Goal: Task Accomplishment & Management: Use online tool/utility

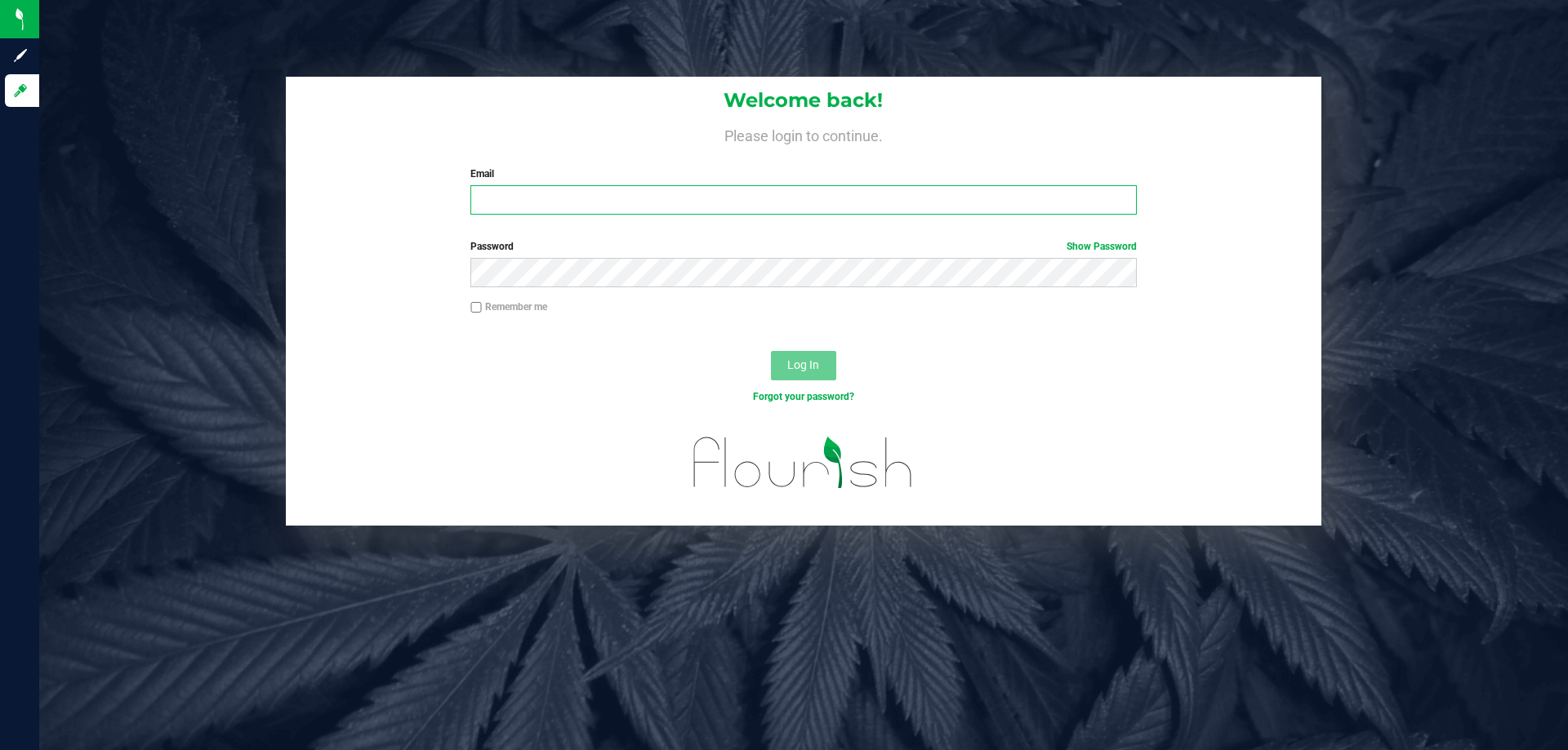
click at [722, 188] on input "Email" at bounding box center [803, 200] width 666 height 29
type input "[EMAIL_ADDRESS][DOMAIN_NAME]"
click at [771, 351] on button "Log In" at bounding box center [803, 365] width 66 height 29
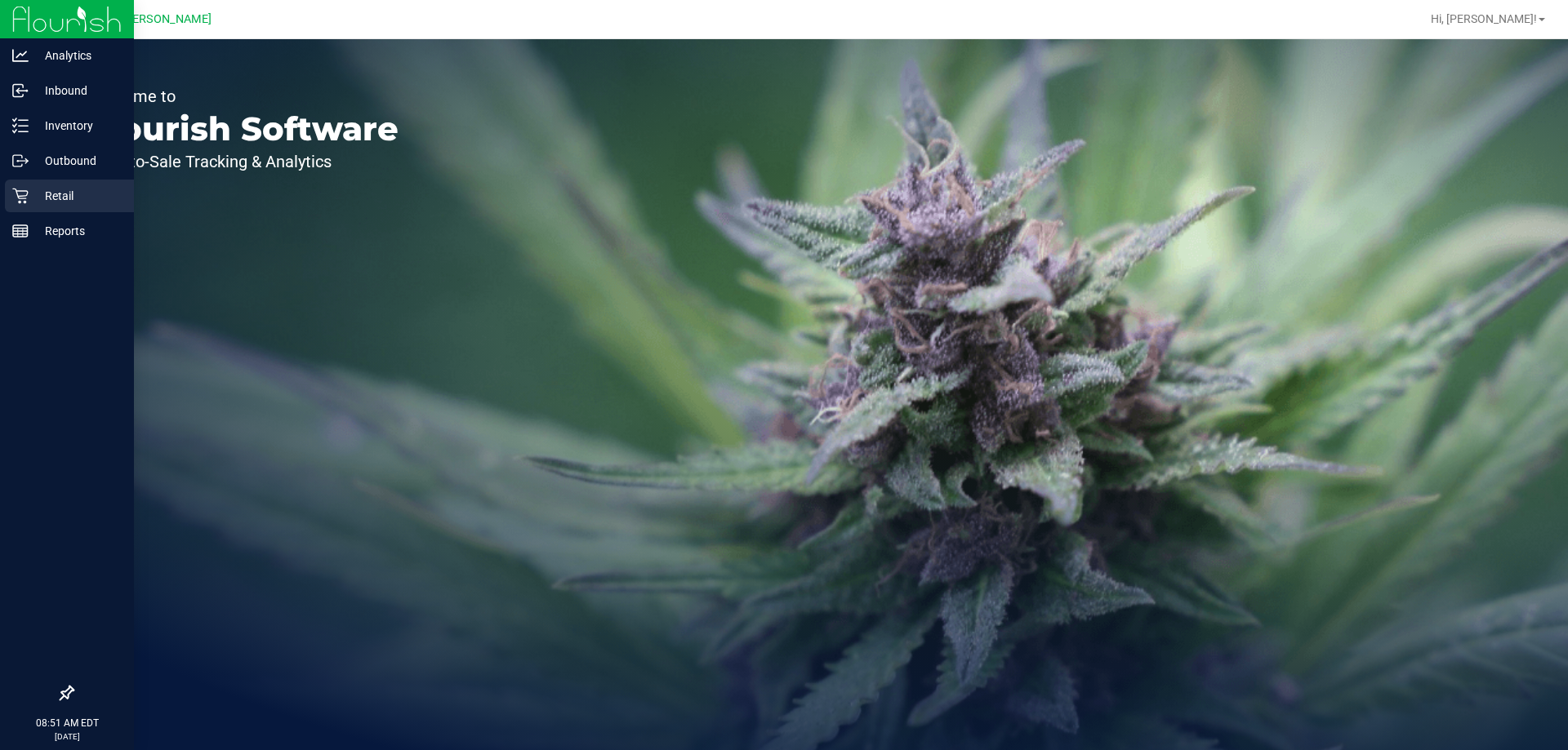
click at [18, 209] on div "Retail" at bounding box center [70, 196] width 129 height 32
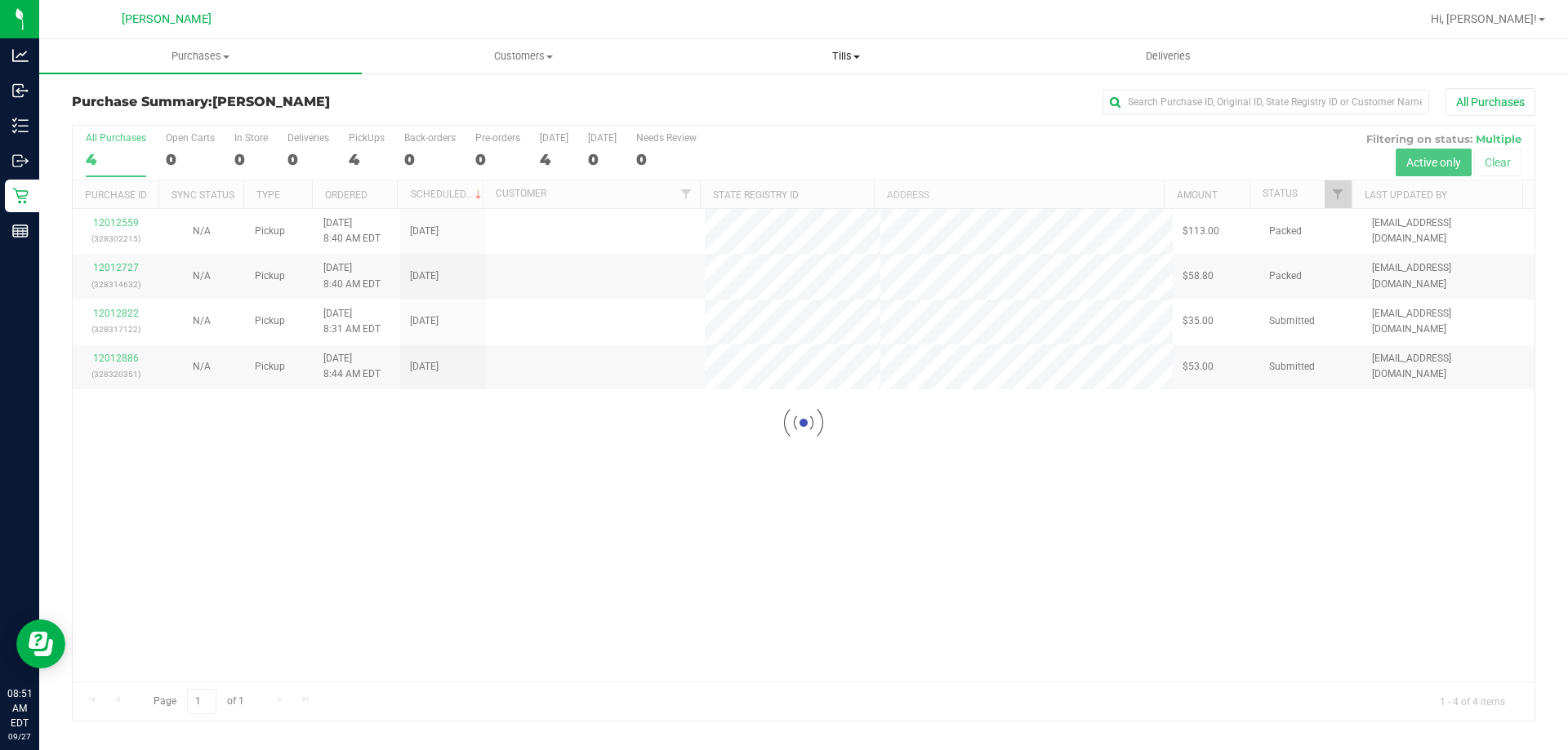
click at [853, 54] on span "Tills" at bounding box center [845, 56] width 321 height 15
click at [786, 98] on span "Manage tills" at bounding box center [739, 98] width 110 height 14
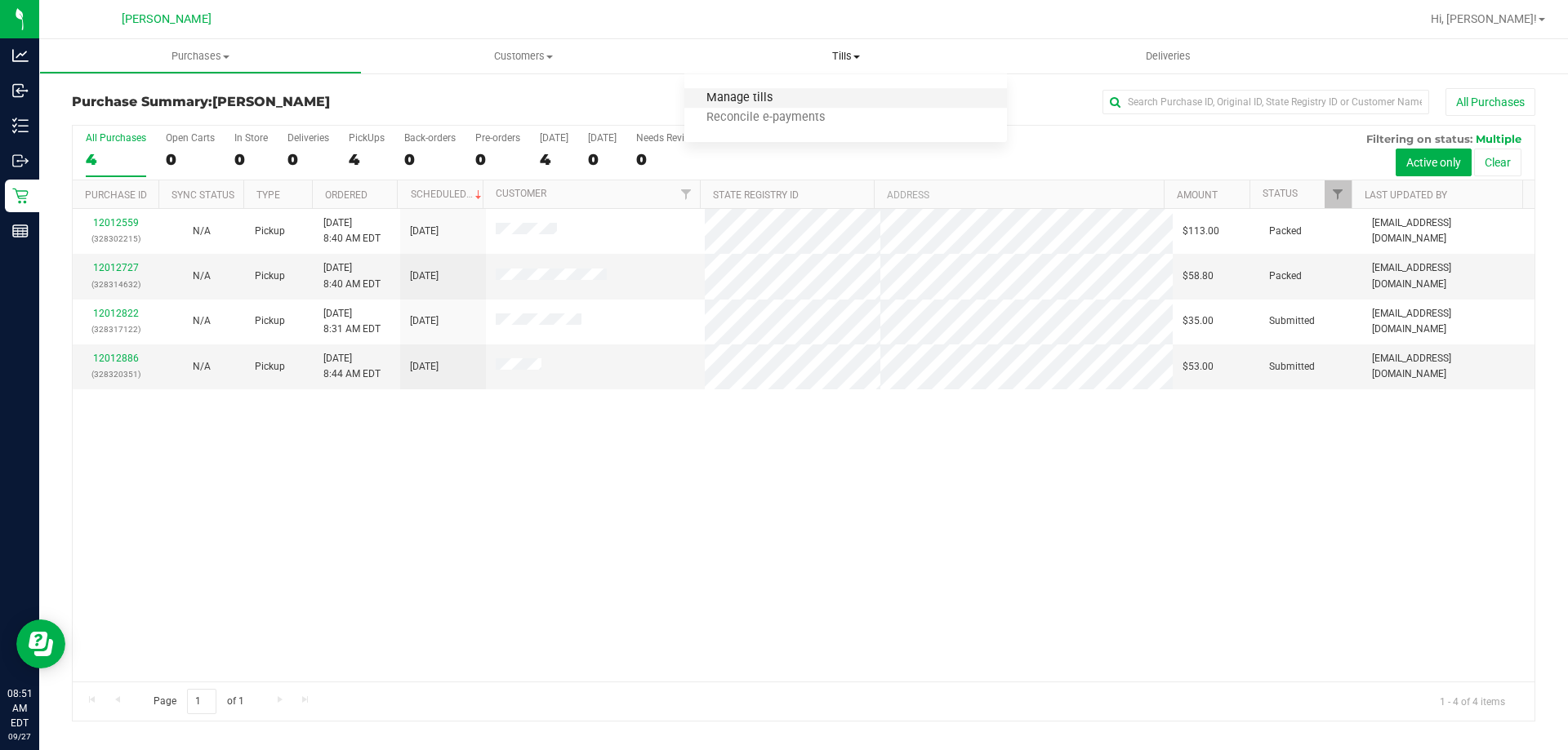
click at [786, 98] on span "Manage tills" at bounding box center [739, 98] width 110 height 14
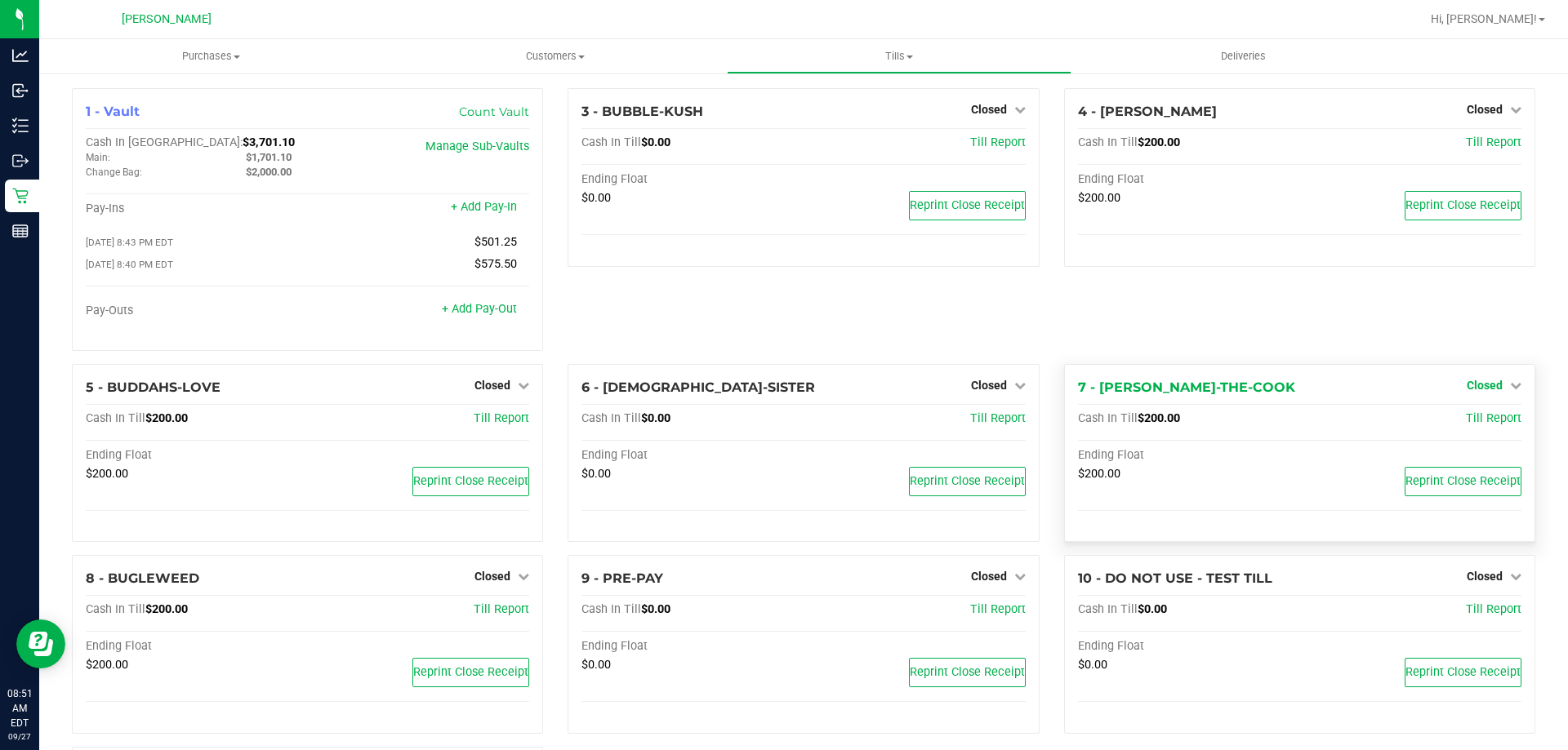
click at [1487, 386] on span "Closed" at bounding box center [1484, 385] width 36 height 13
click at [1463, 422] on link "Open Till" at bounding box center [1484, 419] width 43 height 13
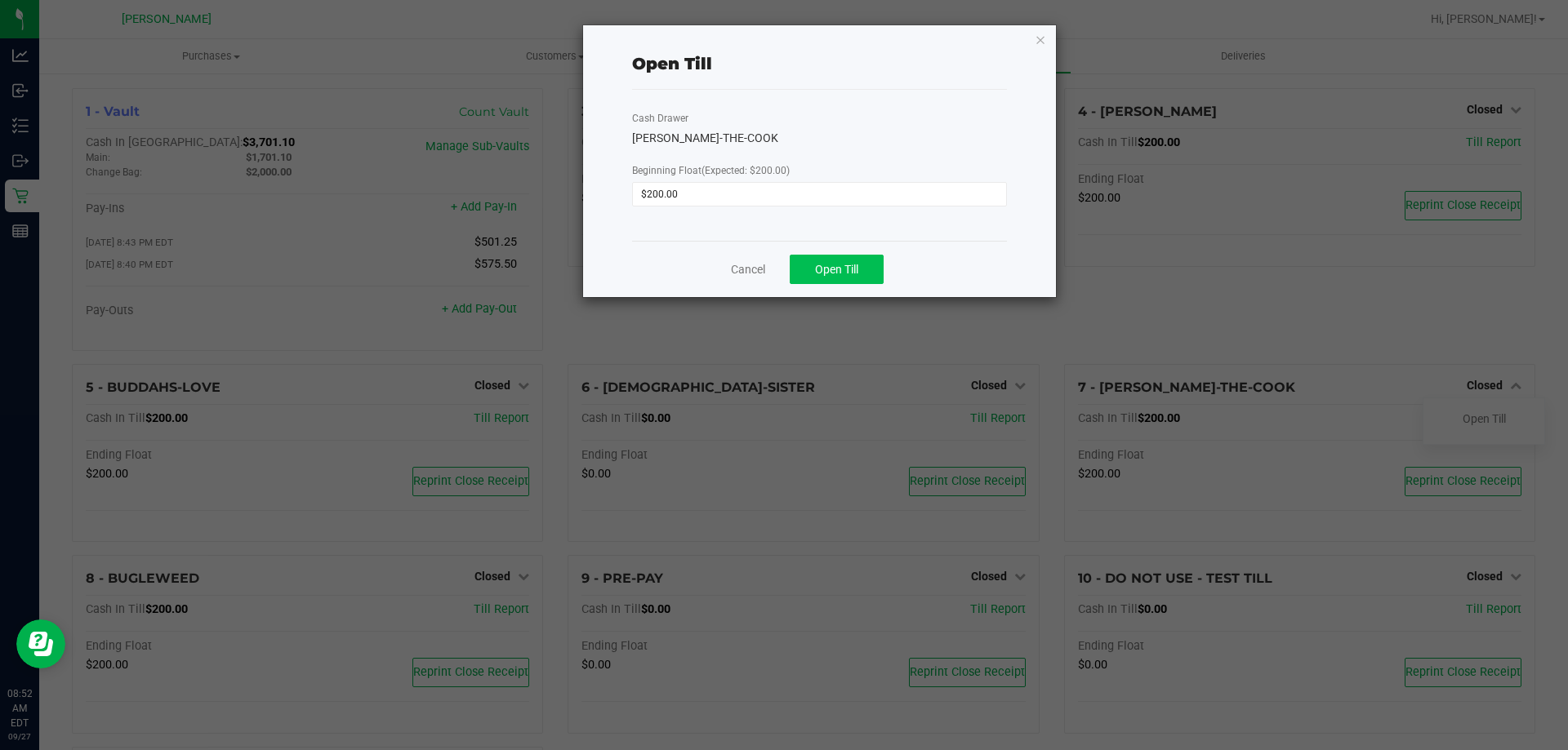
drag, startPoint x: 841, startPoint y: 238, endPoint x: 841, endPoint y: 257, distance: 19.0
drag, startPoint x: 841, startPoint y: 257, endPoint x: 833, endPoint y: 185, distance: 72.4
click at [833, 185] on input "200" at bounding box center [819, 195] width 373 height 23
type input "$200.00"
click at [833, 273] on span "Open Till" at bounding box center [837, 269] width 43 height 13
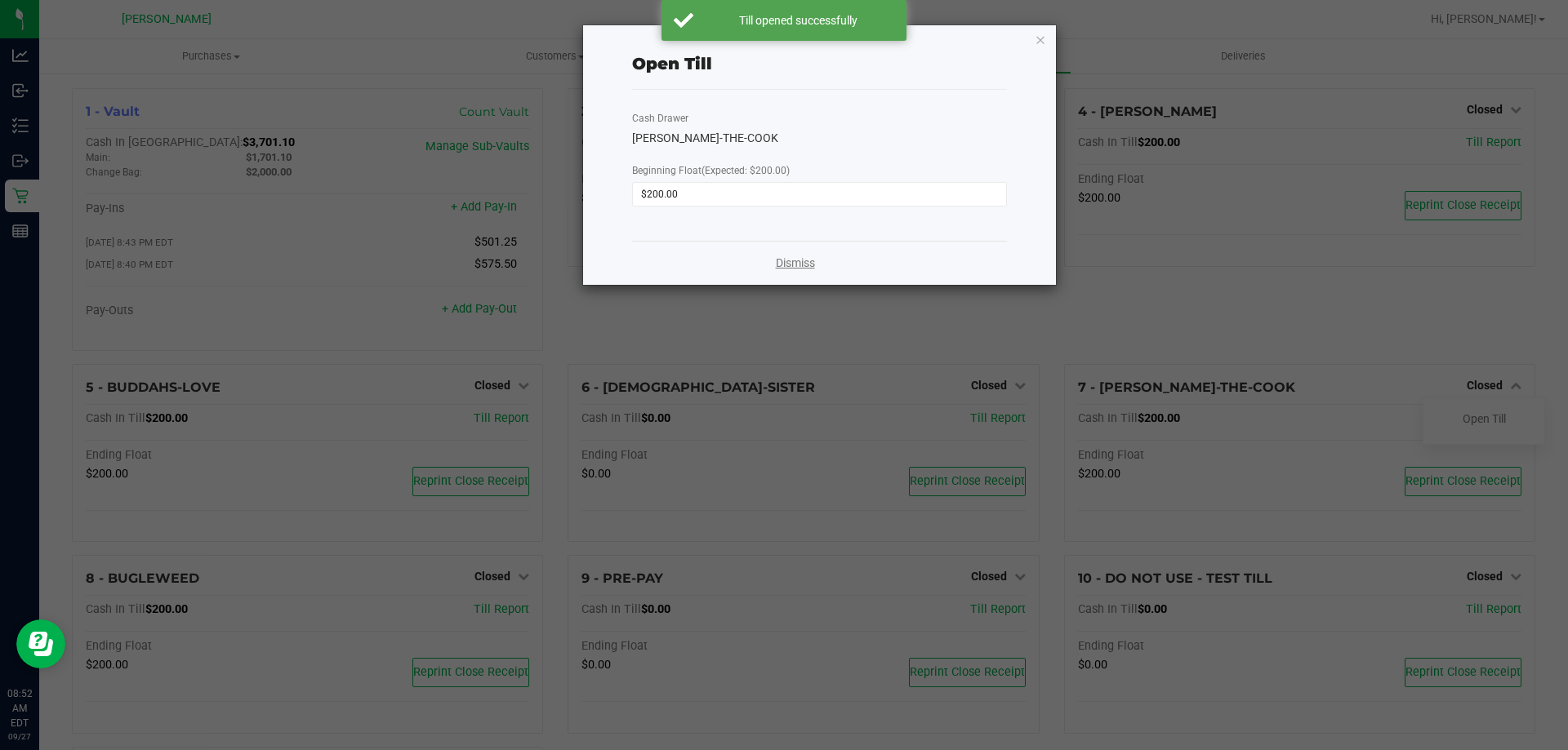
click at [805, 269] on link "Dismiss" at bounding box center [795, 263] width 39 height 17
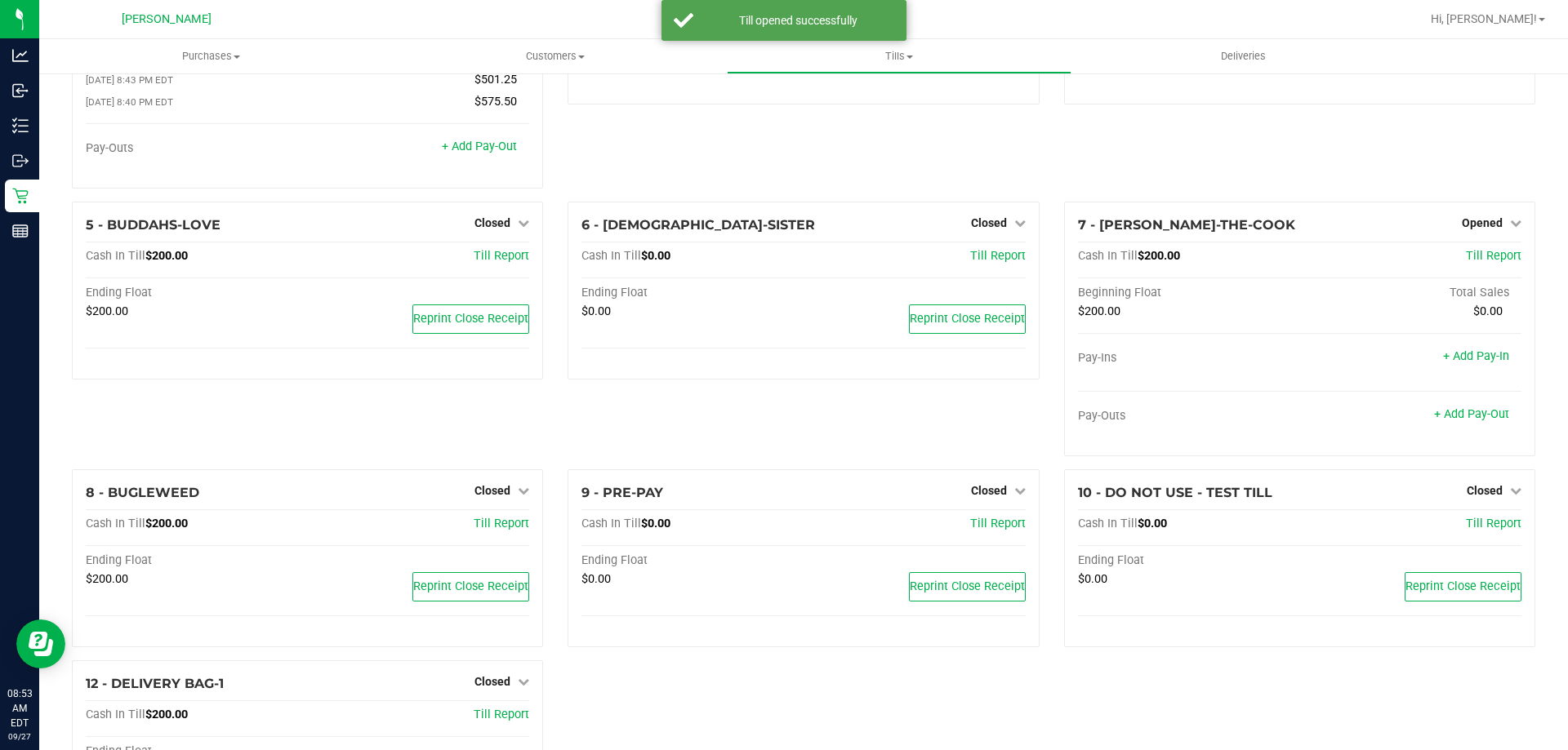
scroll to position [163, 0]
click at [499, 491] on span "Closed" at bounding box center [492, 490] width 36 height 13
click at [481, 526] on link "Open Till" at bounding box center [492, 524] width 43 height 13
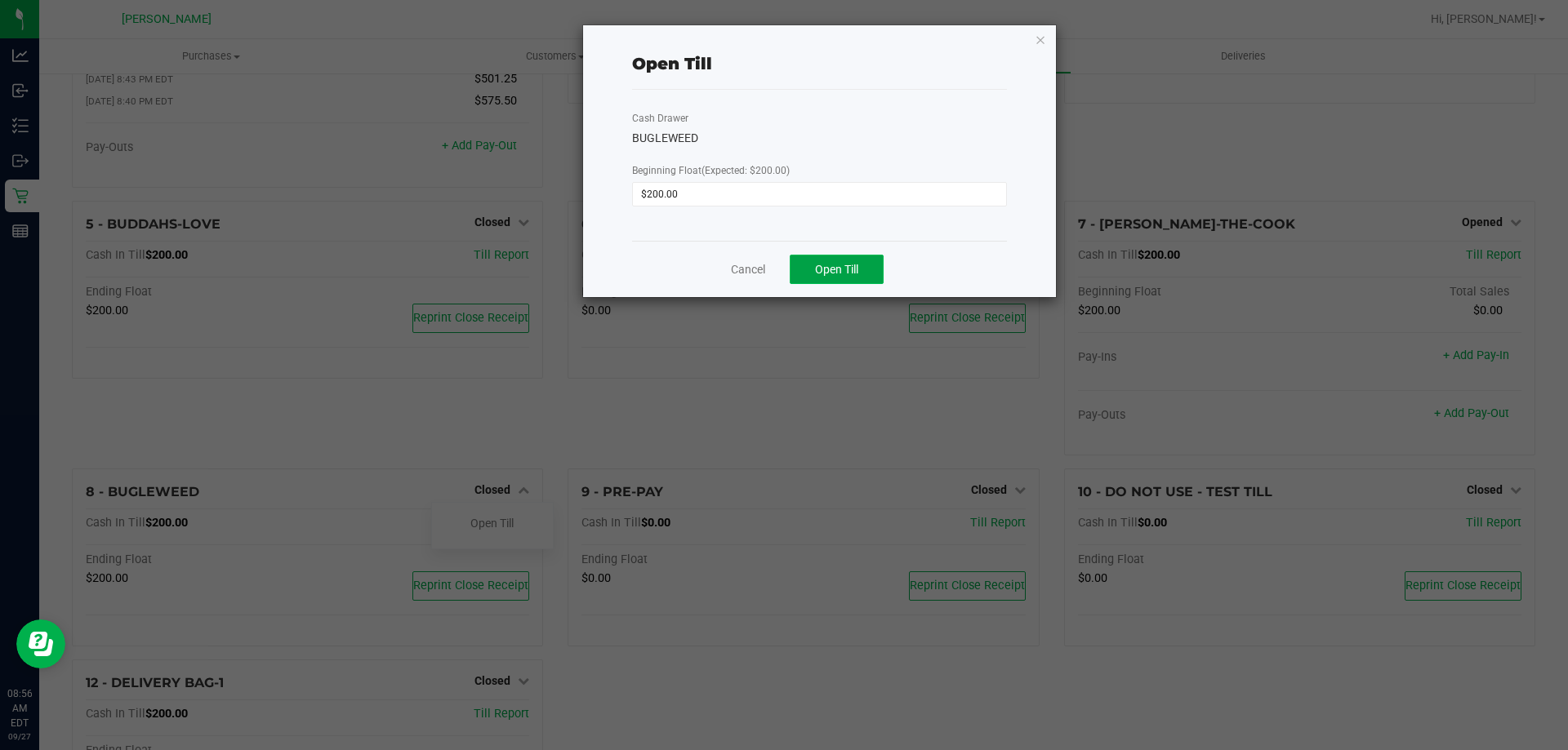
click at [819, 266] on span "Open Till" at bounding box center [837, 269] width 43 height 13
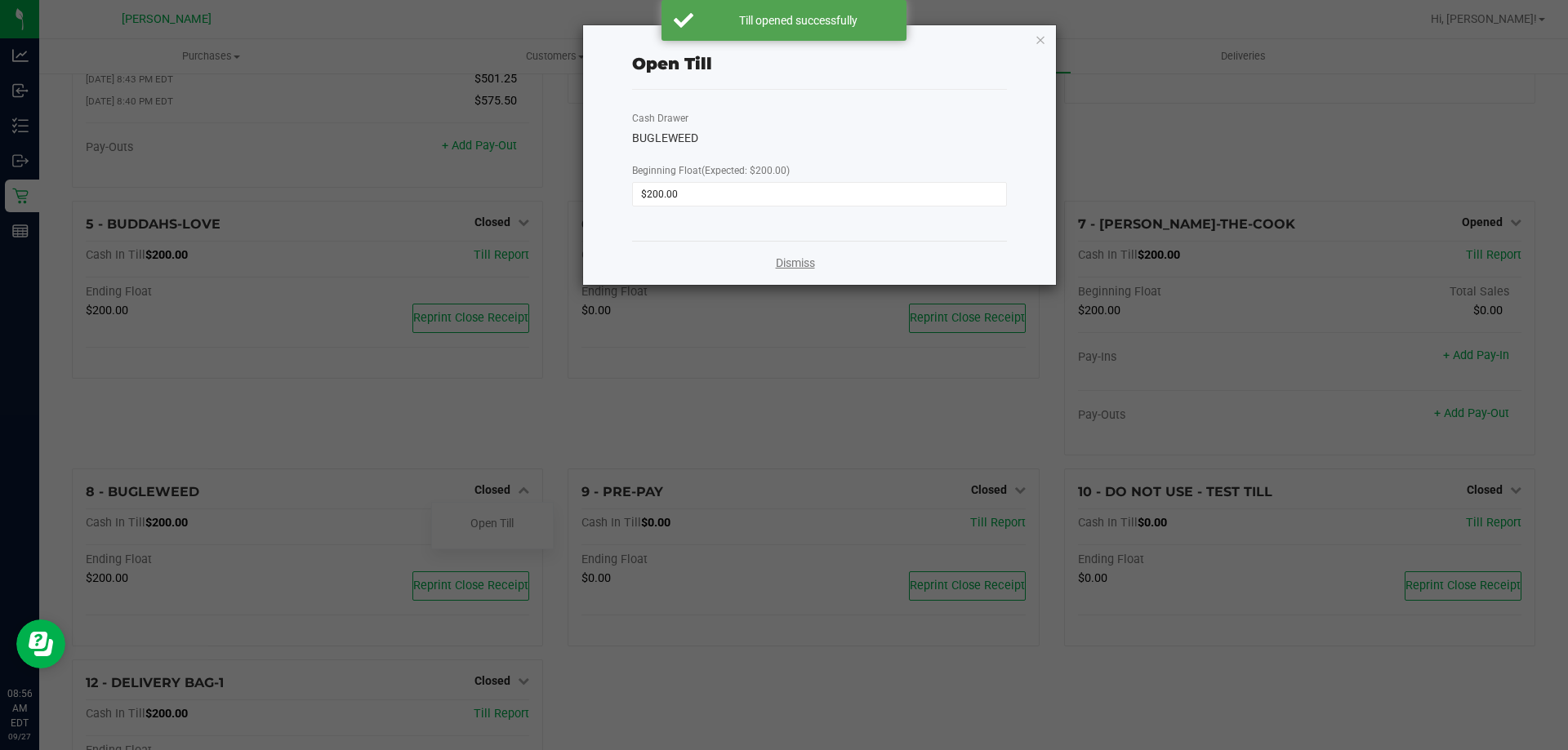
click at [798, 262] on link "Dismiss" at bounding box center [795, 263] width 39 height 17
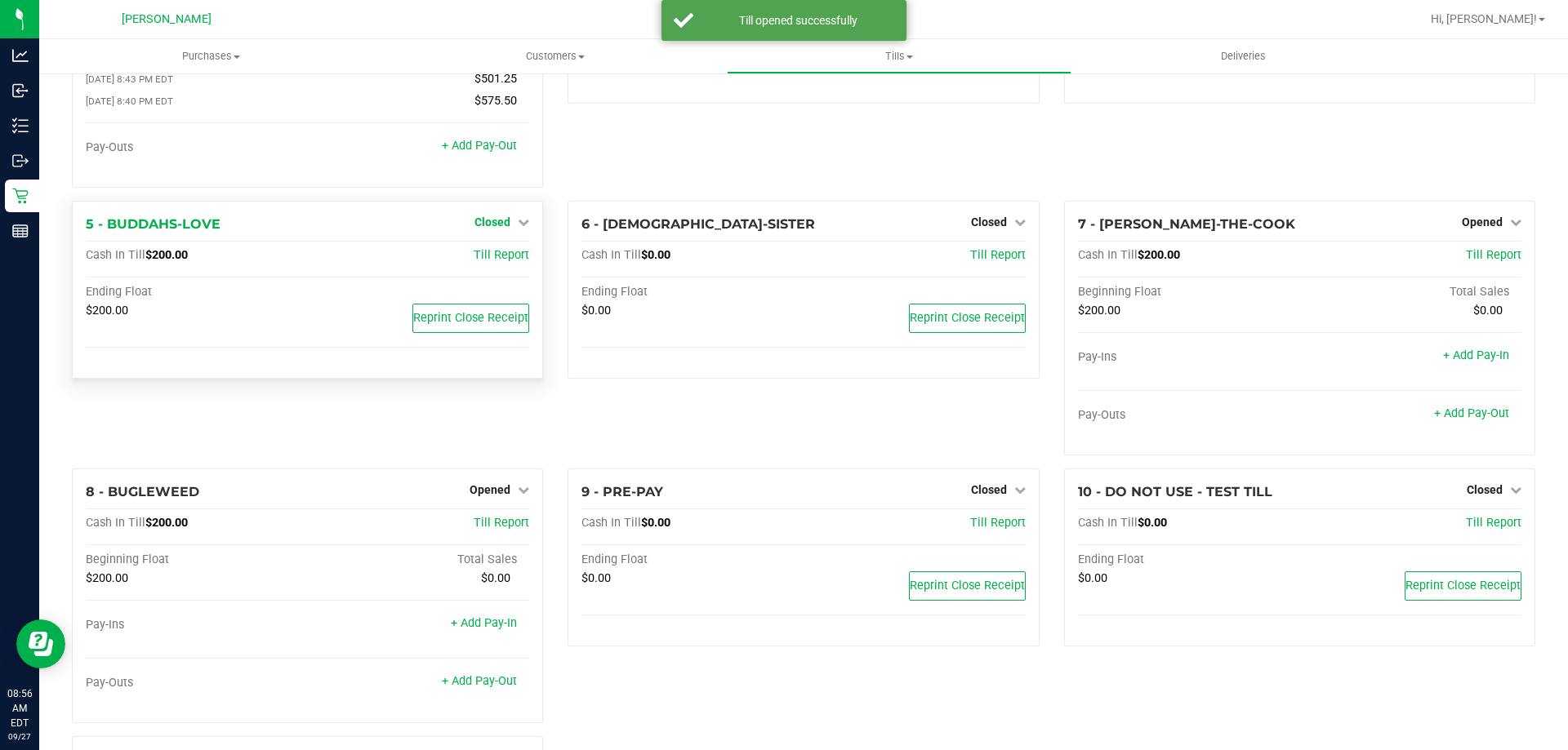
click at [483, 228] on span "Closed" at bounding box center [492, 222] width 36 height 13
click at [488, 262] on link "Open Till" at bounding box center [492, 255] width 43 height 13
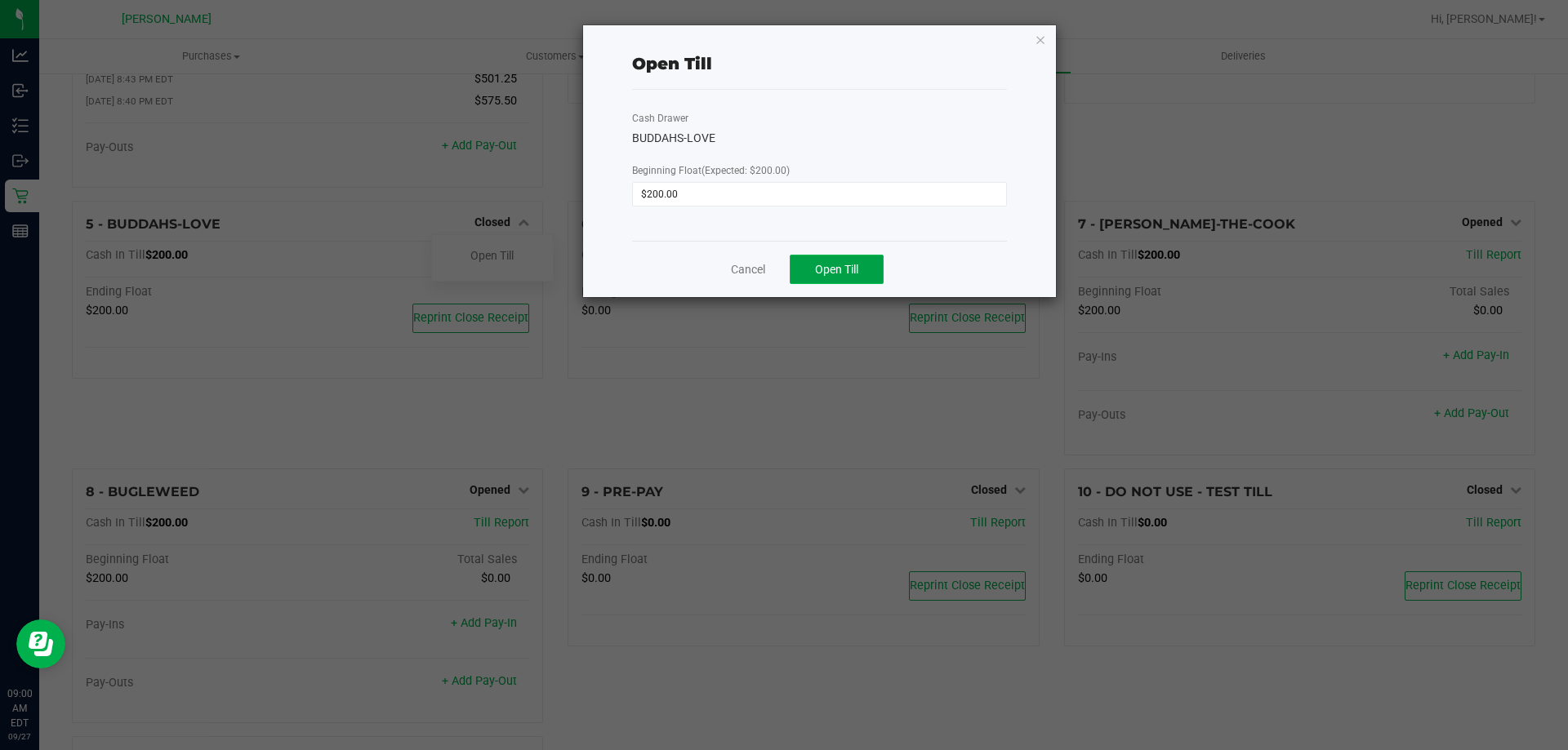
click at [861, 263] on button "Open Till" at bounding box center [836, 269] width 94 height 29
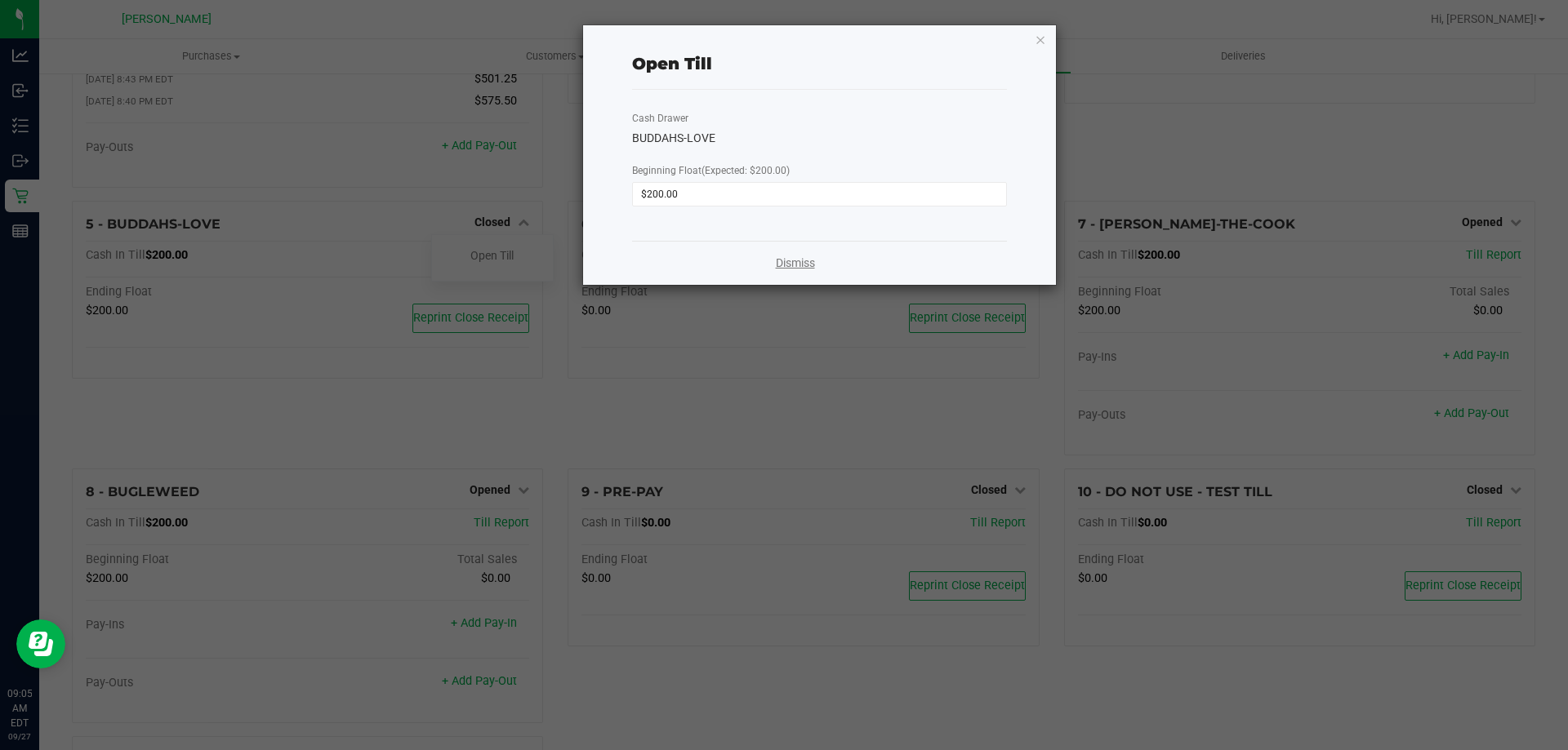
click at [795, 268] on div "Dismiss" at bounding box center [819, 263] width 375 height 44
click at [795, 268] on link "Dismiss" at bounding box center [795, 263] width 39 height 17
